Goal: Information Seeking & Learning: Learn about a topic

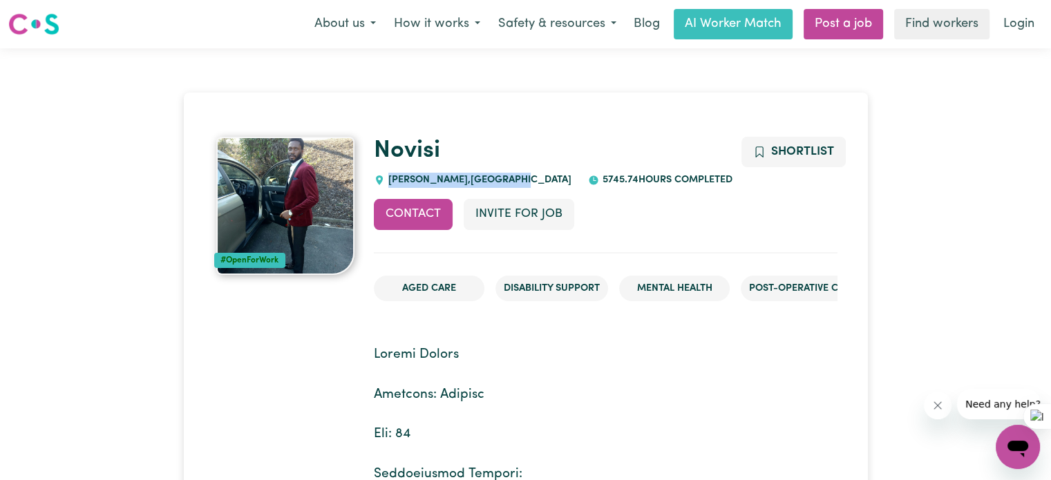
drag, startPoint x: 493, startPoint y: 181, endPoint x: 390, endPoint y: 178, distance: 103.0
click at [390, 178] on span "[PERSON_NAME] , [GEOGRAPHIC_DATA]" at bounding box center [478, 180] width 187 height 10
copy span "[PERSON_NAME] , [GEOGRAPHIC_DATA]"
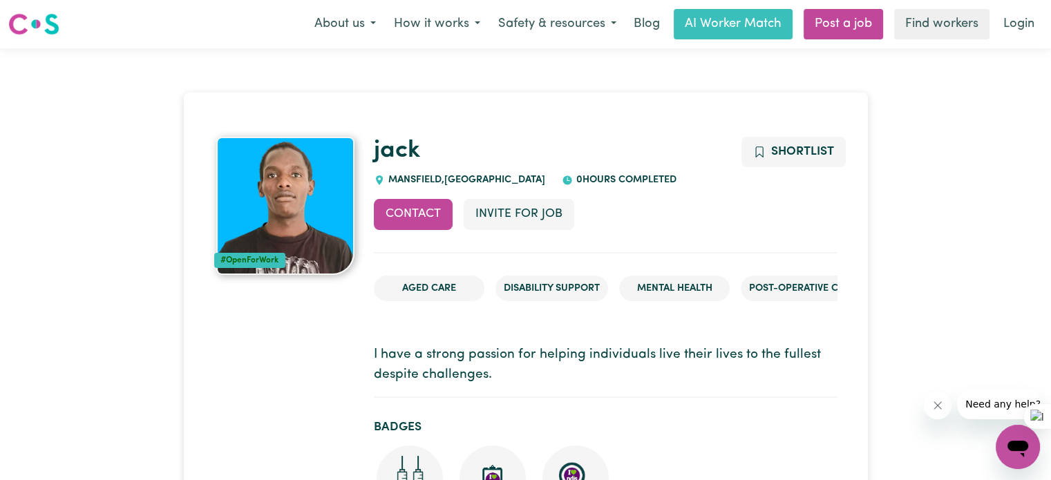
click at [482, 169] on div "jack MANSFIELD , Queensland 0 hours completed" at bounding box center [606, 162] width 464 height 51
drag, startPoint x: 509, startPoint y: 179, endPoint x: 384, endPoint y: 179, distance: 125.8
click at [384, 179] on div "MANSFIELD , Queensland" at bounding box center [459, 180] width 171 height 15
copy span "MANSFIELD , Queensland"
